Goal: Task Accomplishment & Management: Manage account settings

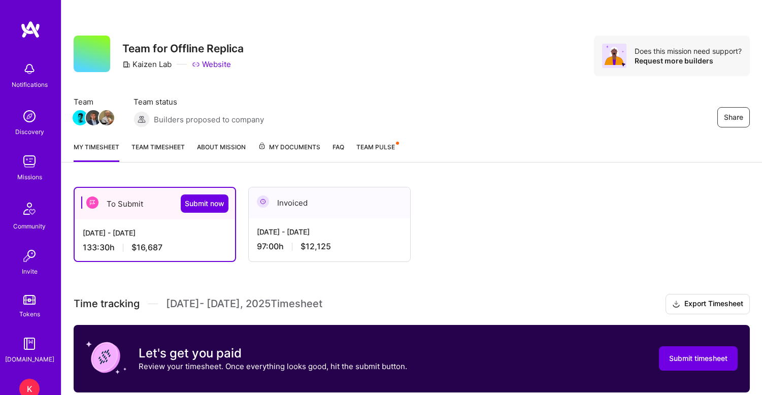
scroll to position [184, 0]
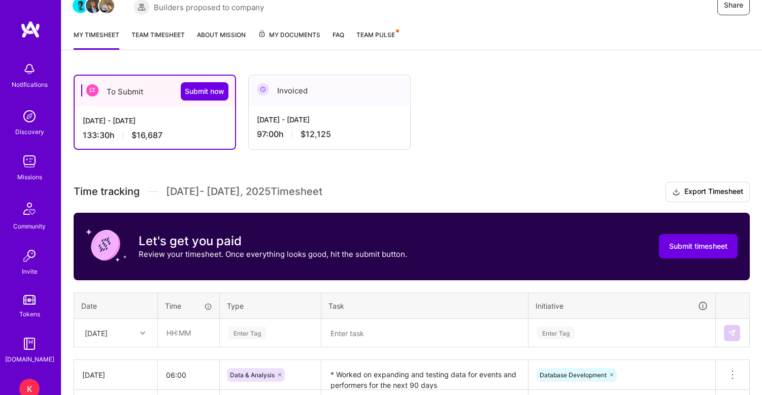
scroll to position [110, 0]
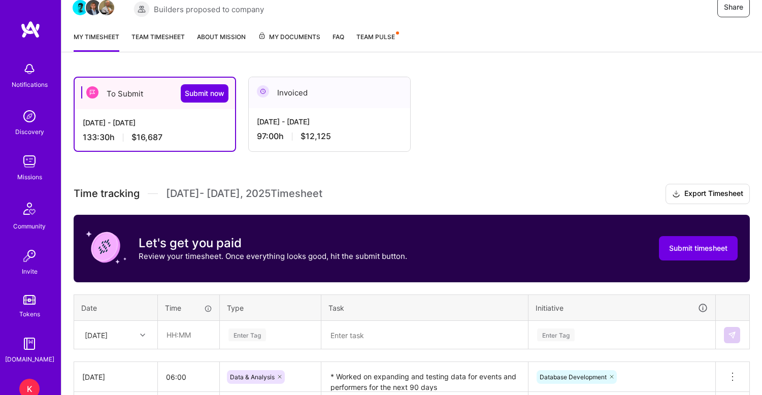
click at [156, 35] on link "Team timesheet" at bounding box center [157, 41] width 53 height 20
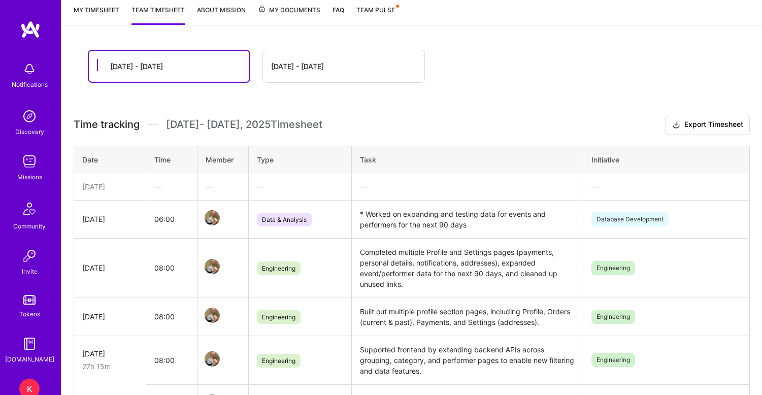
scroll to position [191, 0]
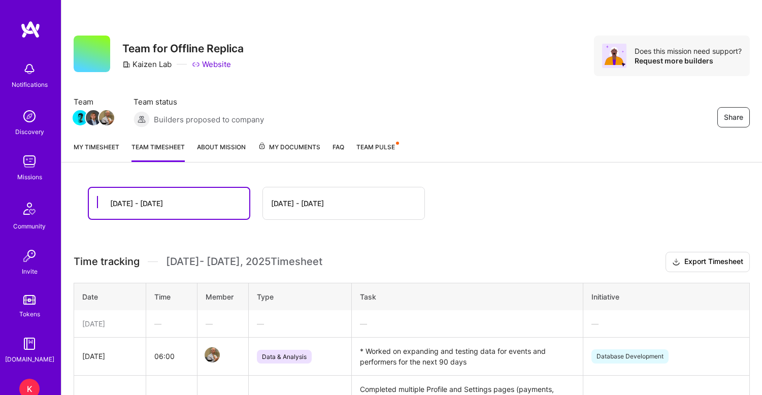
click at [82, 140] on div "My timesheet Team timesheet About Mission My Documents FAQ Team Pulse" at bounding box center [411, 148] width 701 height 29
click at [84, 145] on link "My timesheet" at bounding box center [97, 152] width 46 height 20
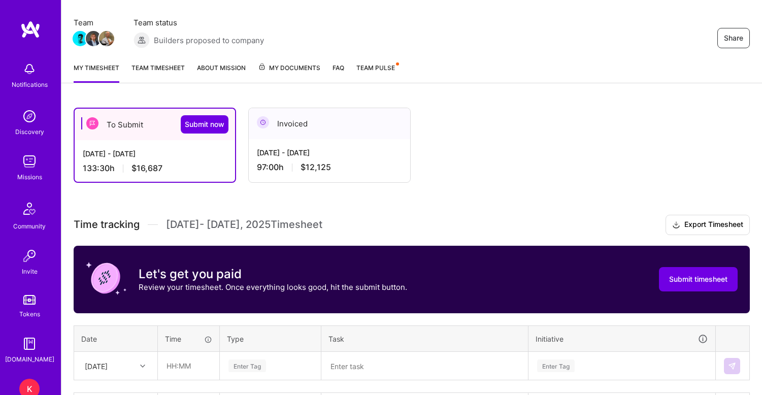
scroll to position [83, 0]
